Goal: Navigation & Orientation: Find specific page/section

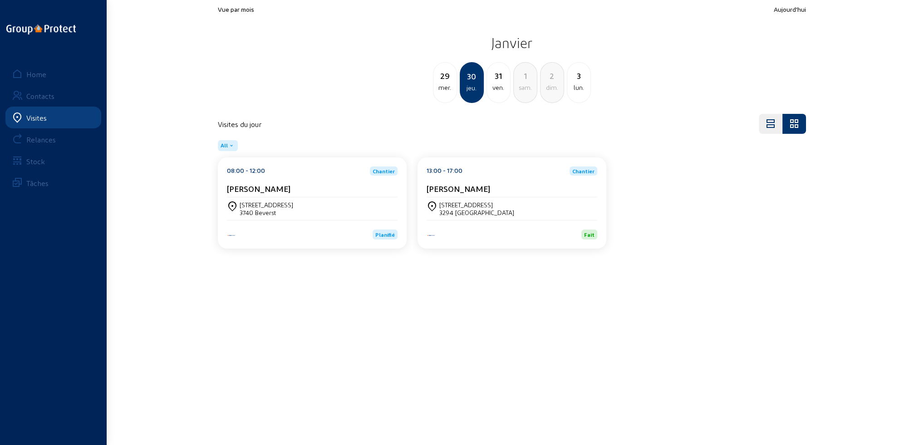
click at [35, 118] on div "Visites" at bounding box center [36, 117] width 20 height 9
click at [31, 73] on div "Home" at bounding box center [36, 74] width 20 height 9
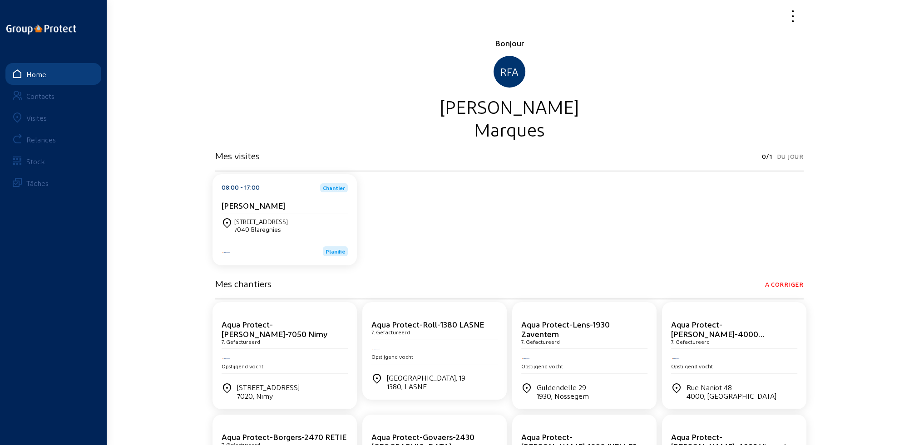
click at [35, 118] on div "Visites" at bounding box center [36, 117] width 20 height 9
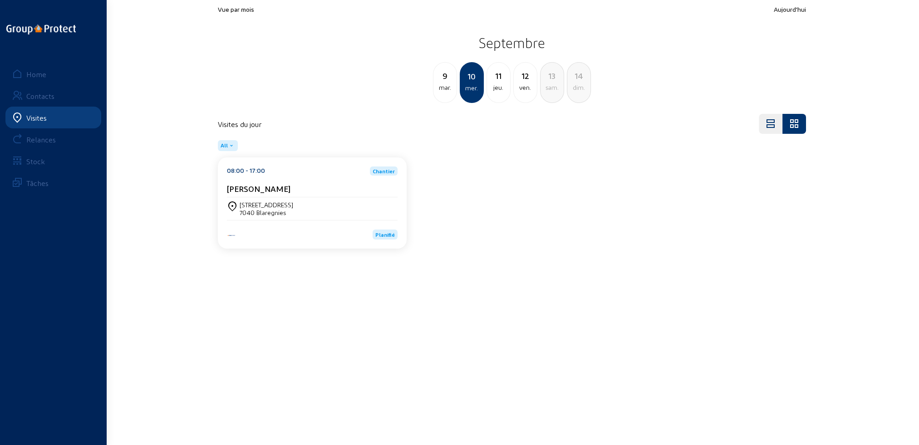
click at [497, 88] on div "jeu." at bounding box center [498, 87] width 23 height 11
click at [497, 93] on div "12 ven." at bounding box center [499, 82] width 24 height 41
click at [452, 84] on div "jeu." at bounding box center [444, 87] width 23 height 11
click at [265, 205] on div "[STREET_ADDRESS]" at bounding box center [267, 205] width 54 height 8
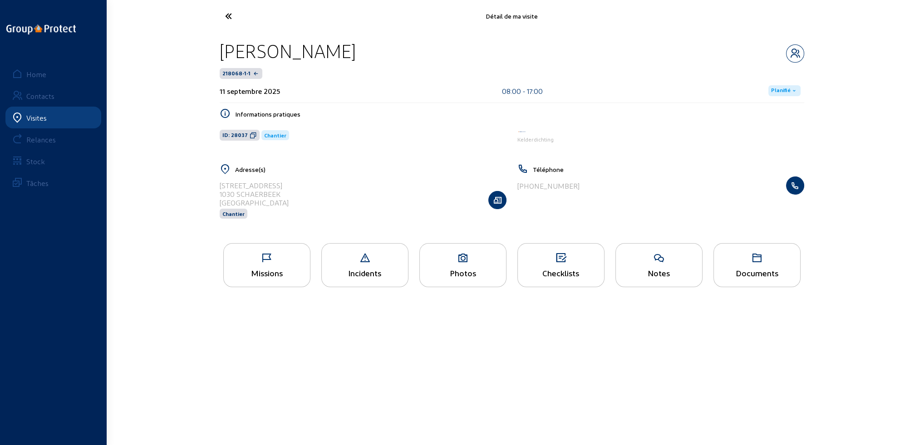
click at [266, 264] on div "Missions" at bounding box center [266, 265] width 87 height 44
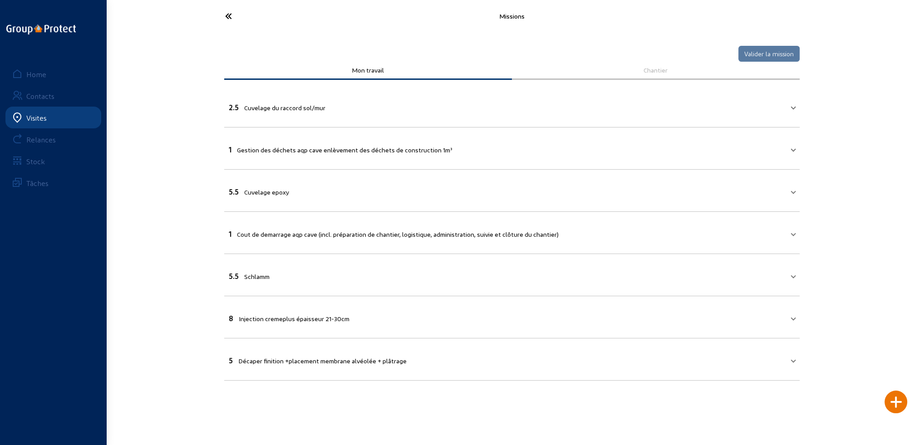
click at [229, 15] on icon at bounding box center [263, 16] width 84 height 16
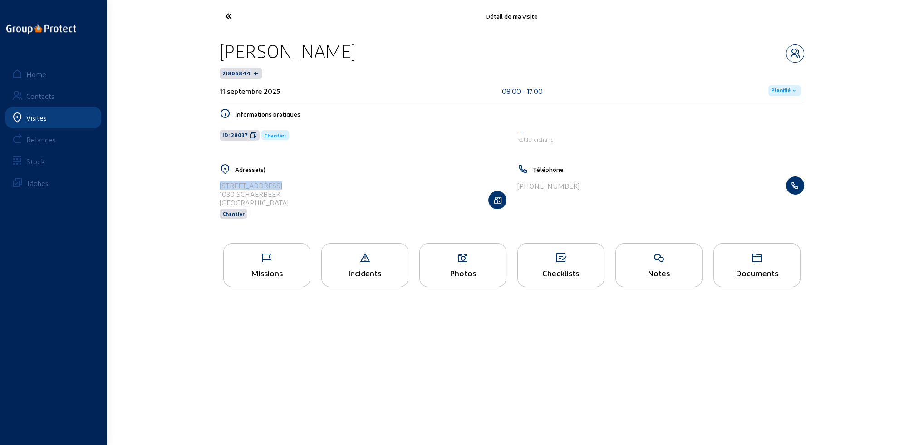
drag, startPoint x: 220, startPoint y: 183, endPoint x: 285, endPoint y: 185, distance: 64.9
click at [285, 185] on div "[STREET_ADDRESS] Chantier" at bounding box center [363, 200] width 287 height 47
copy div "[STREET_ADDRESS]"
drag, startPoint x: 217, startPoint y: 192, endPoint x: 286, endPoint y: 192, distance: 69.0
click at [286, 192] on div "Adresse(s) [STREET_ADDRESS] Chantier" at bounding box center [363, 197] width 298 height 67
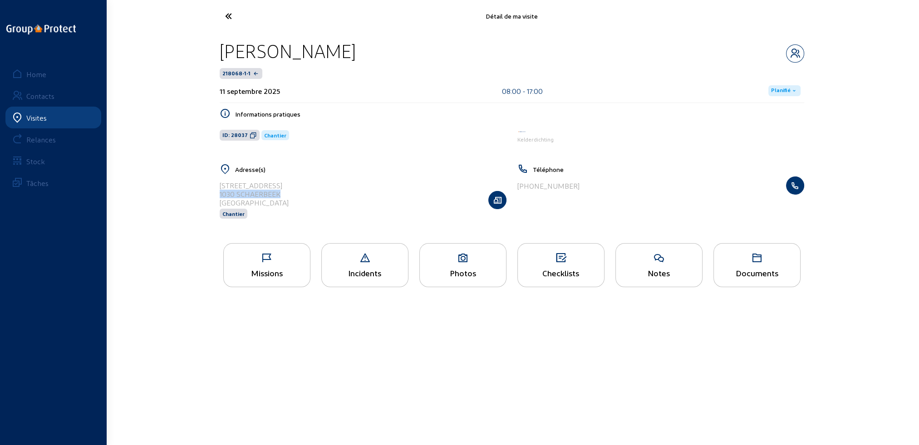
copy div "1030 SCHAERBEEK"
drag, startPoint x: 221, startPoint y: 48, endPoint x: 350, endPoint y: 50, distance: 128.9
click at [350, 50] on div "[PERSON_NAME]" at bounding box center [288, 50] width 136 height 23
copy div "[PERSON_NAME]"
click at [480, 269] on div "Photos" at bounding box center [463, 273] width 86 height 10
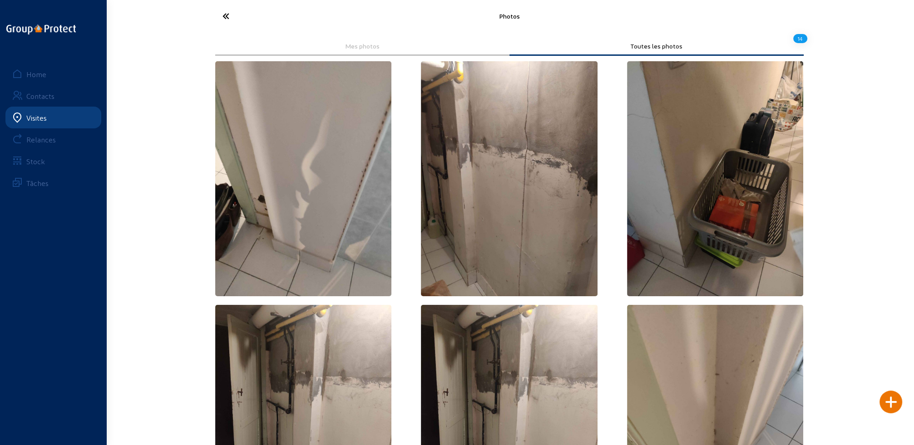
click at [226, 15] on icon at bounding box center [260, 16] width 84 height 16
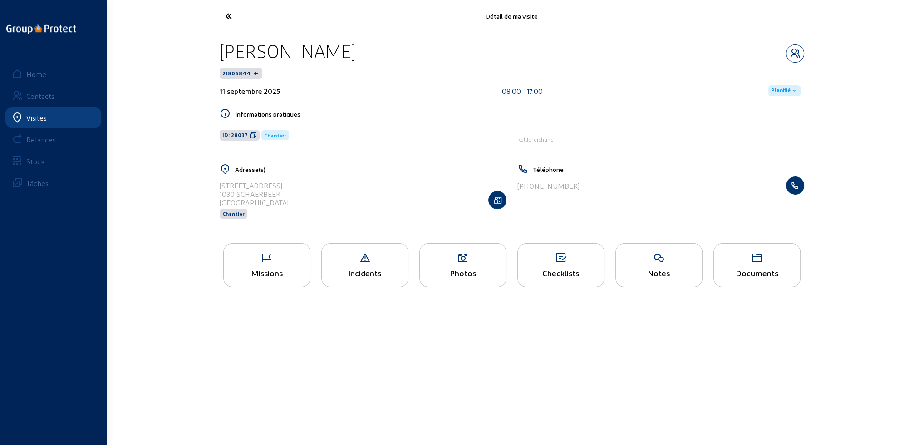
click at [757, 277] on div "Documents" at bounding box center [757, 273] width 86 height 10
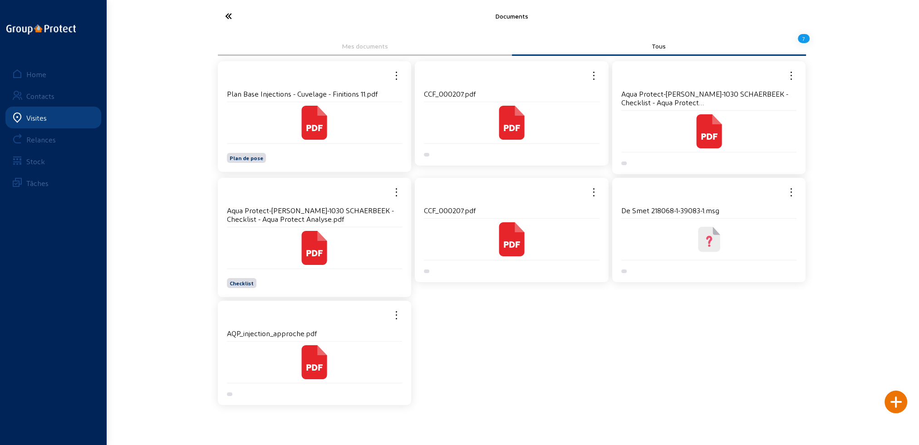
click at [263, 131] on cam-local-icon at bounding box center [315, 123] width 176 height 34
